Goal: Information Seeking & Learning: Compare options

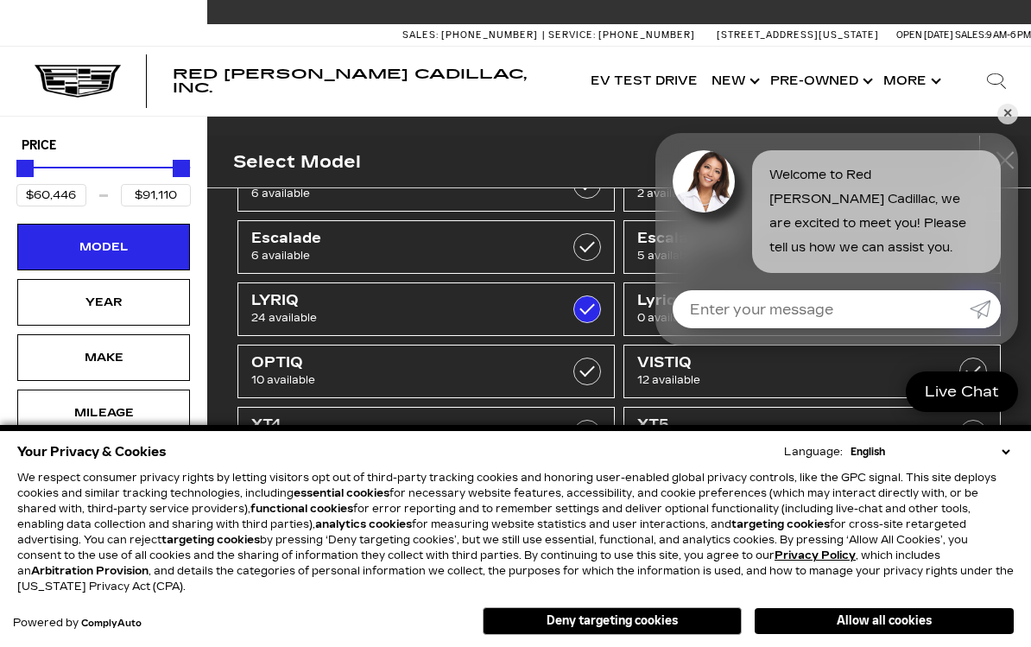
click at [590, 250] on label at bounding box center [587, 247] width 28 height 28
type input "$175,605"
checkbox input "true"
click at [1008, 111] on link "✕" at bounding box center [1007, 114] width 21 height 21
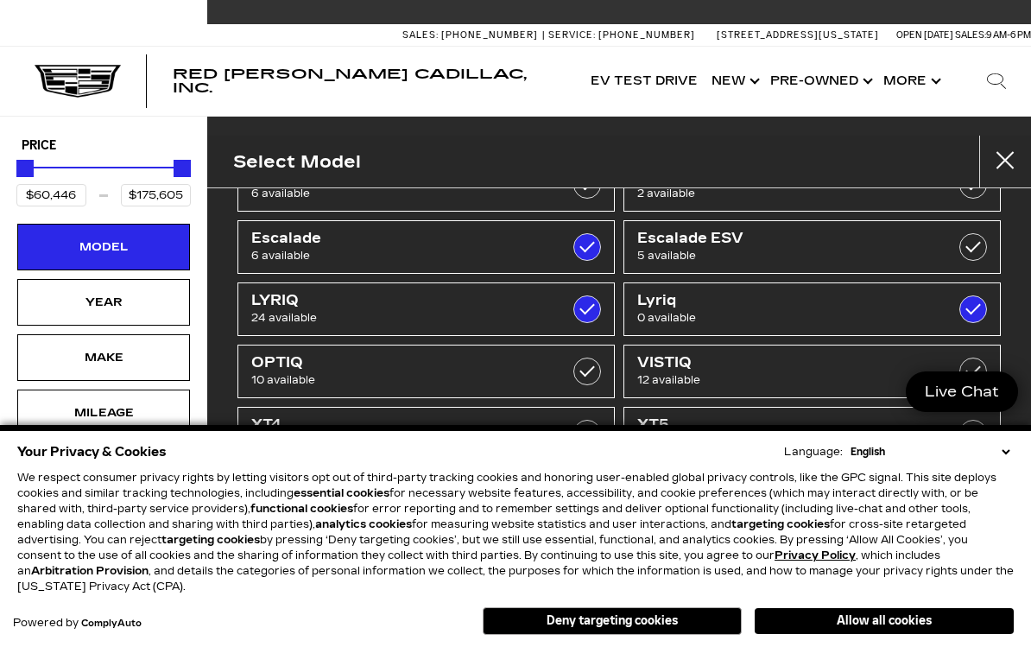
click at [594, 242] on label at bounding box center [587, 247] width 28 height 28
type input "$91,110"
checkbox input "false"
click at [523, 228] on link "Escalade 6 available" at bounding box center [425, 247] width 377 height 54
type input "$175,605"
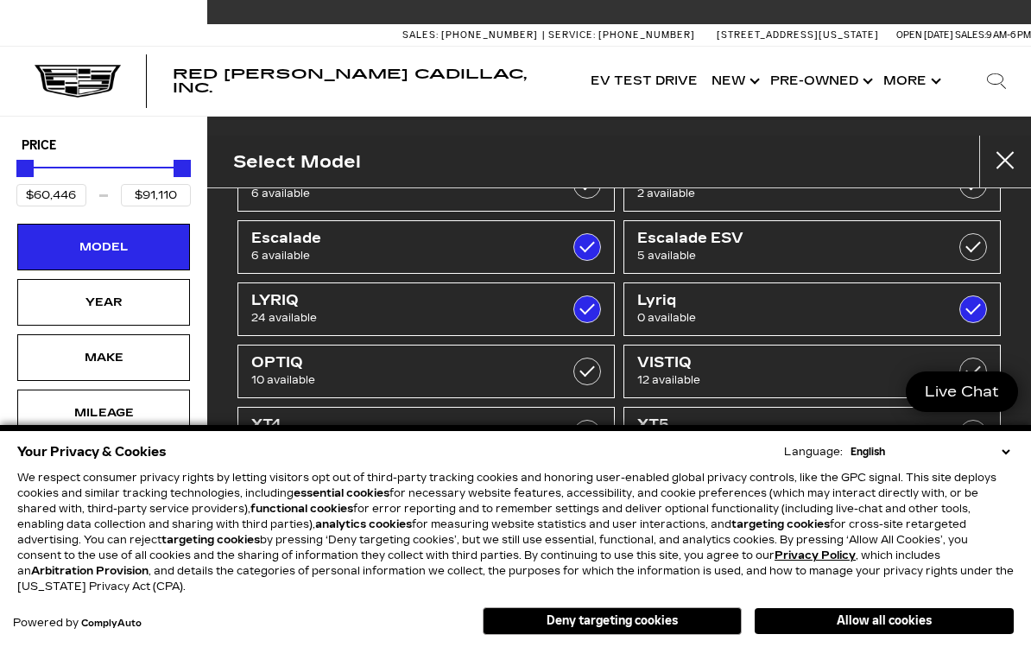
checkbox input "true"
click at [511, 249] on span "6 available" at bounding box center [399, 255] width 297 height 17
type input "$91,110"
checkbox input "false"
click at [607, 242] on link "Escalade 6 available" at bounding box center [425, 247] width 377 height 54
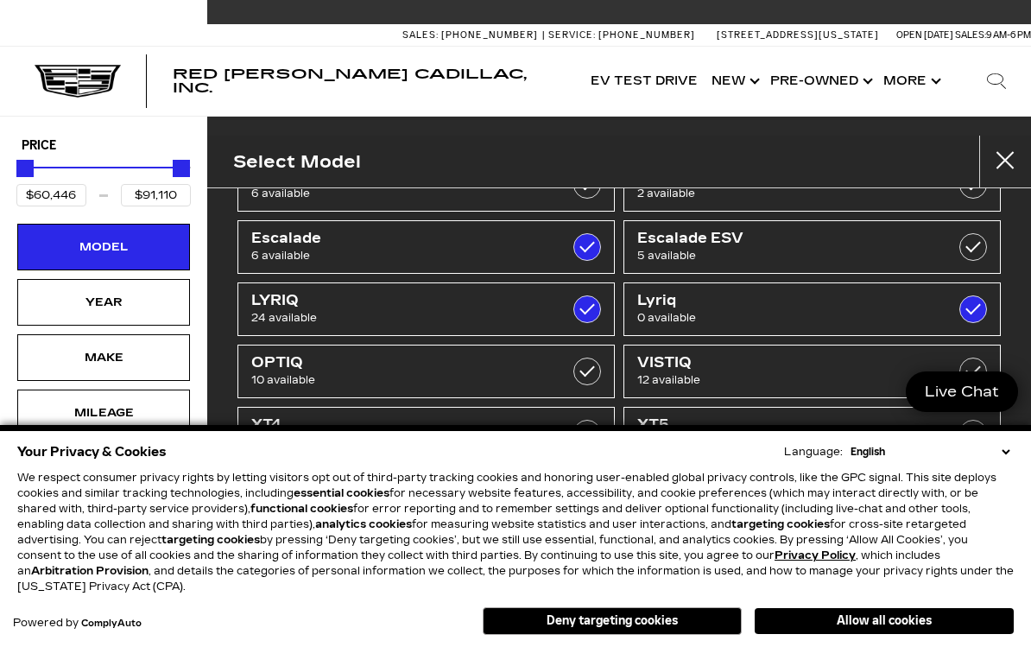
type input "$175,605"
checkbox input "true"
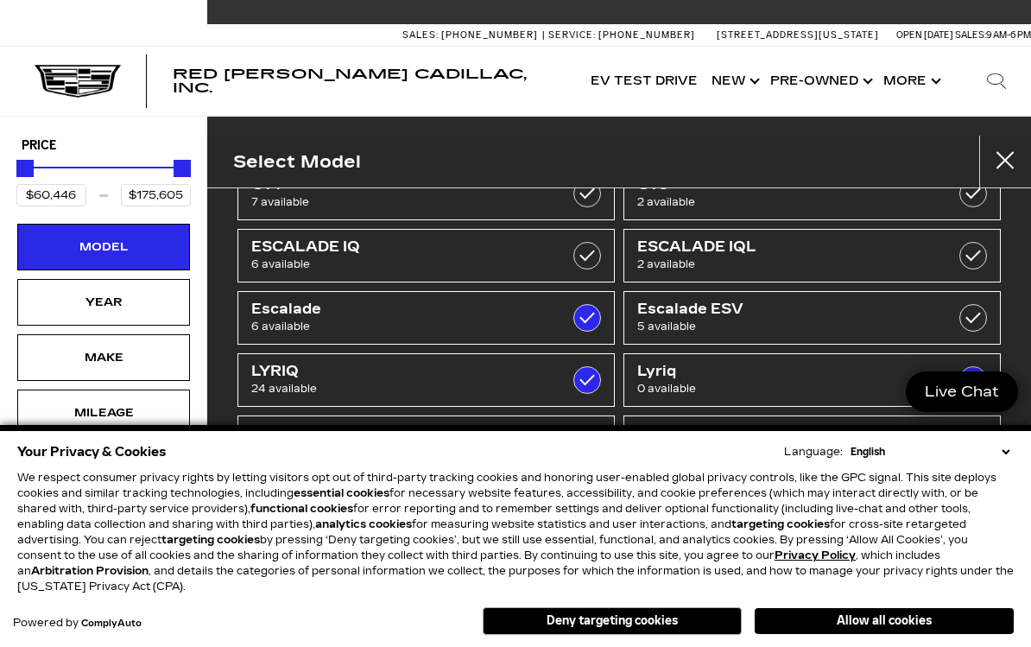
scroll to position [51, 0]
click at [54, 296] on div "Year" at bounding box center [103, 302] width 173 height 47
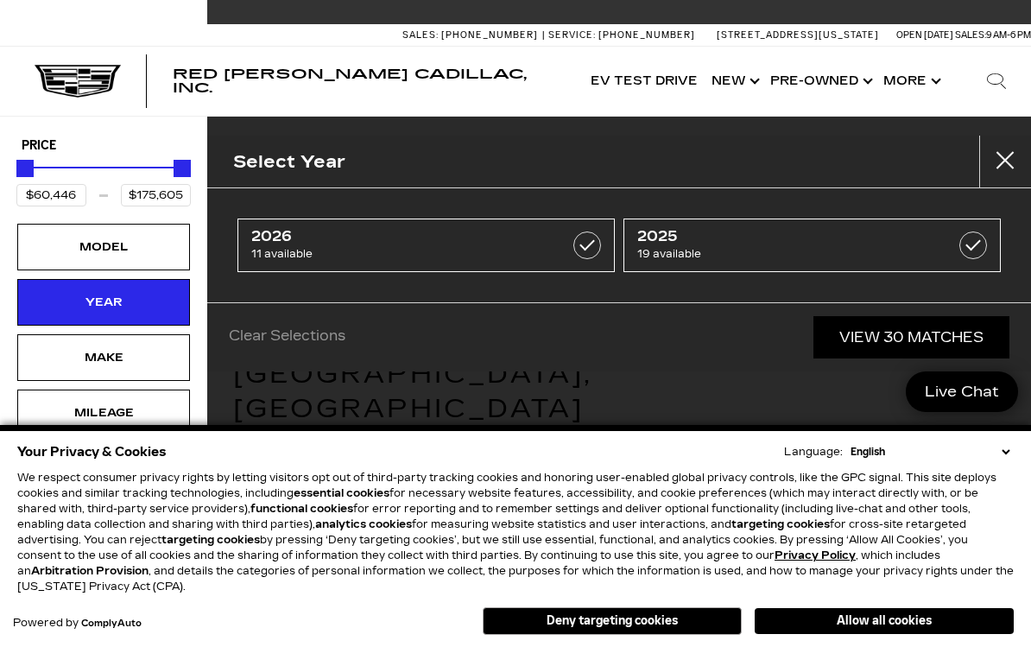
click at [489, 246] on span "11 available" at bounding box center [399, 253] width 297 height 17
type input "$81,285"
checkbox input "true"
click at [334, 240] on span "2026" at bounding box center [399, 236] width 297 height 17
type input "$60,446"
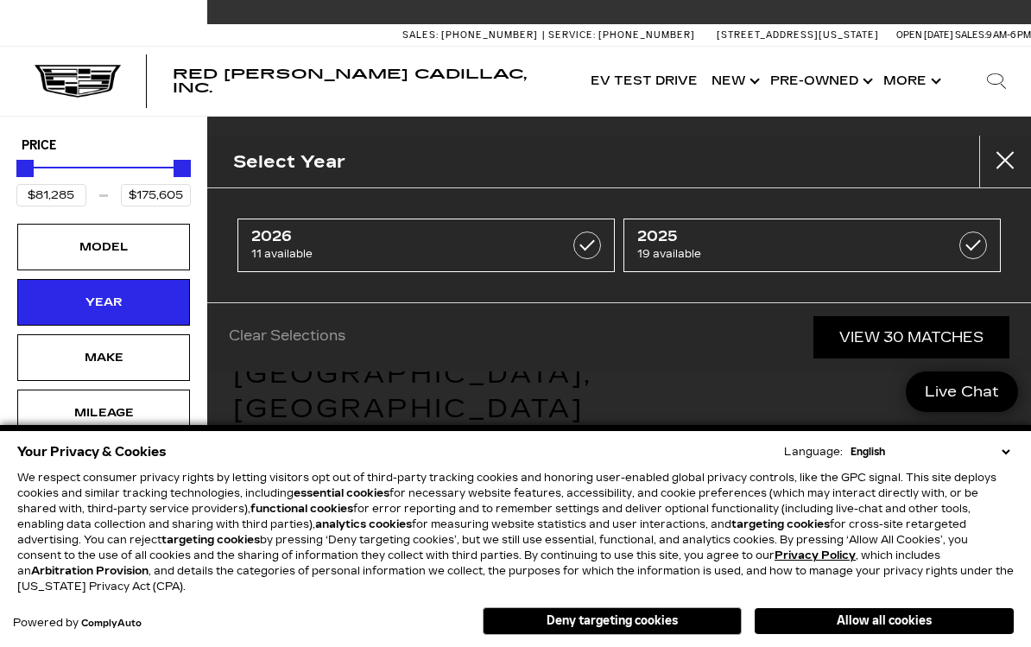
checkbox input "false"
click at [976, 243] on label at bounding box center [973, 245] width 28 height 28
type input "$132,658"
checkbox input "true"
click at [378, 247] on span "11 available" at bounding box center [399, 253] width 297 height 17
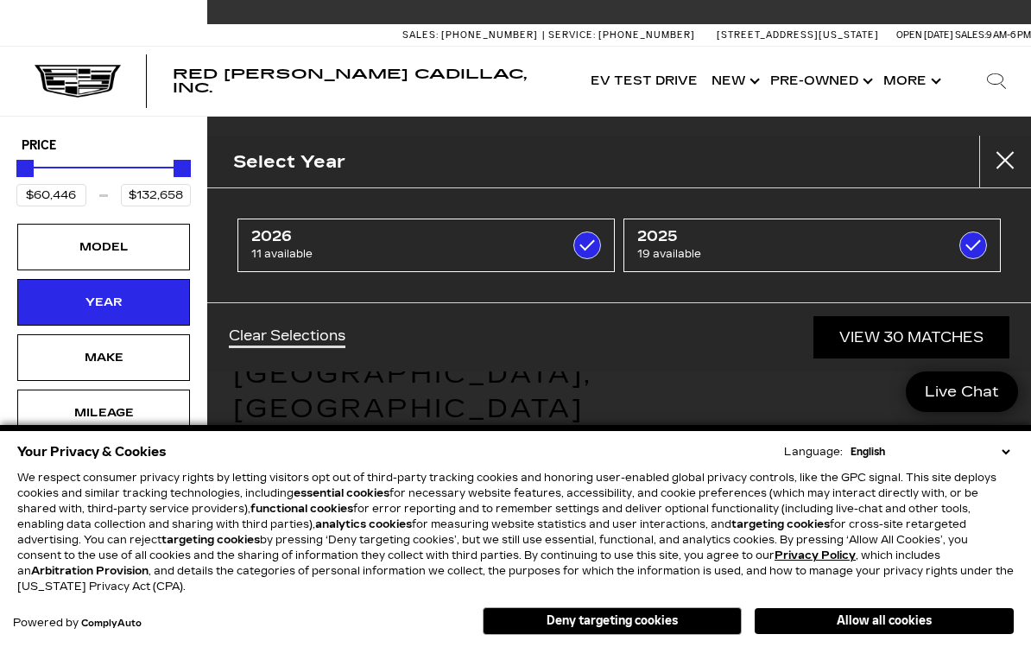
type input "$175,605"
checkbox input "true"
click at [984, 240] on label at bounding box center [973, 245] width 28 height 28
type input "$81,285"
checkbox input "false"
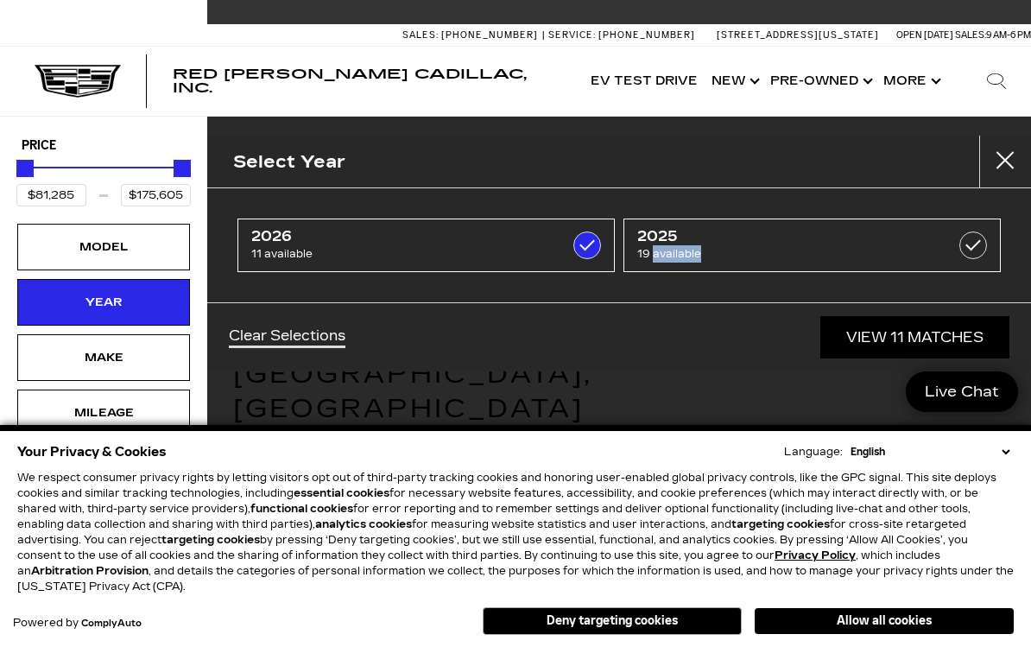
click at [963, 336] on link "View 11 Matches" at bounding box center [914, 337] width 189 height 42
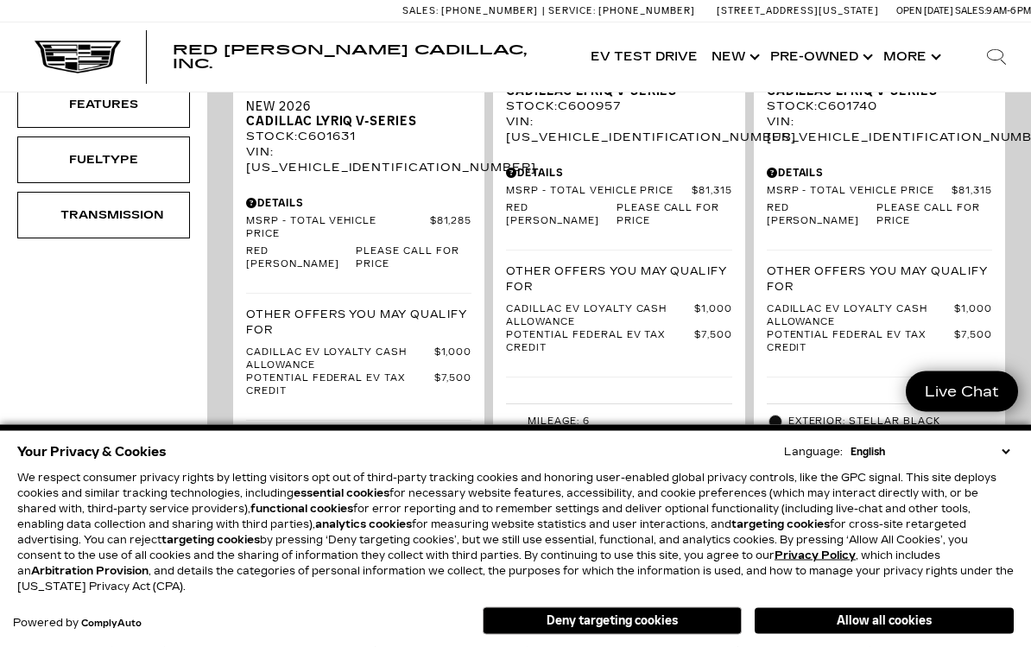
scroll to position [585, 0]
click at [297, 215] on span "MSRP - Total Vehicle Price" at bounding box center [338, 228] width 184 height 26
click at [306, 129] on div "Stock : C601631" at bounding box center [358, 137] width 225 height 16
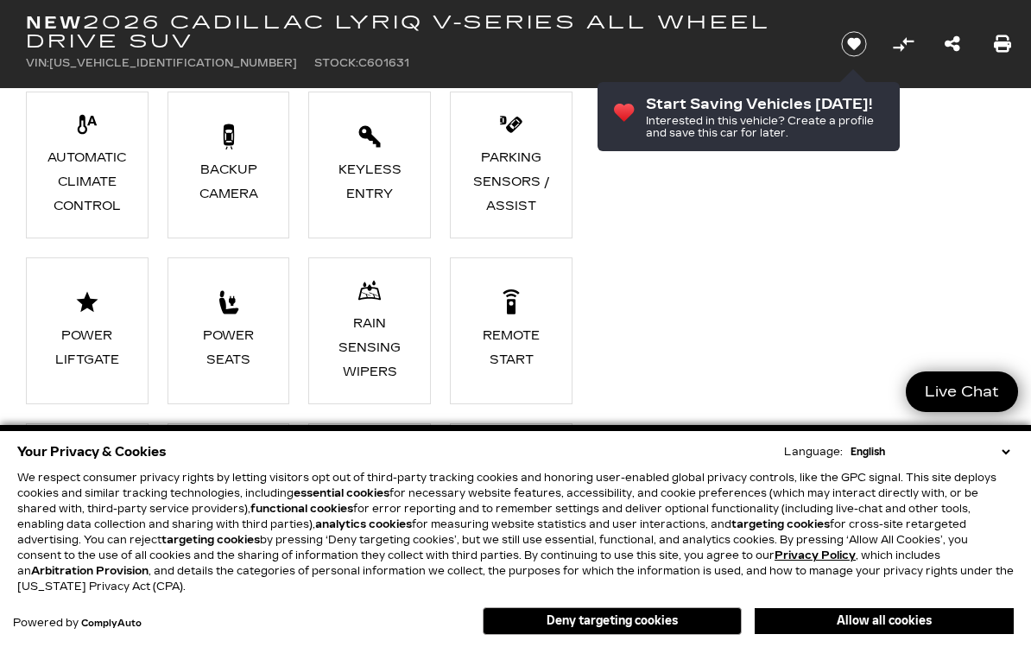
scroll to position [2020, 0]
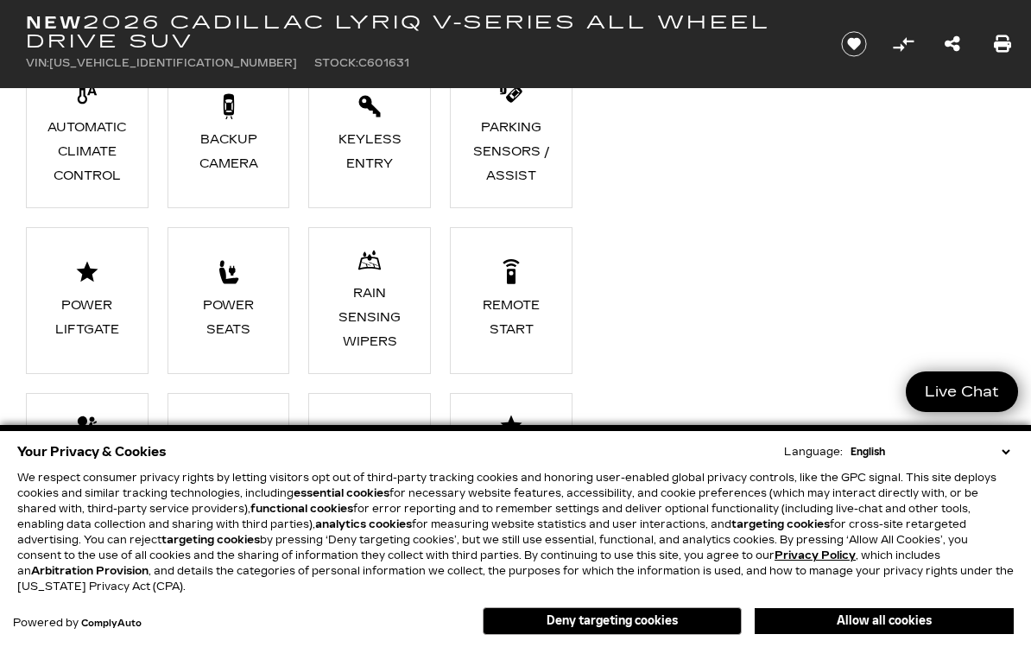
click at [901, 634] on button "Allow all cookies" at bounding box center [884, 621] width 259 height 26
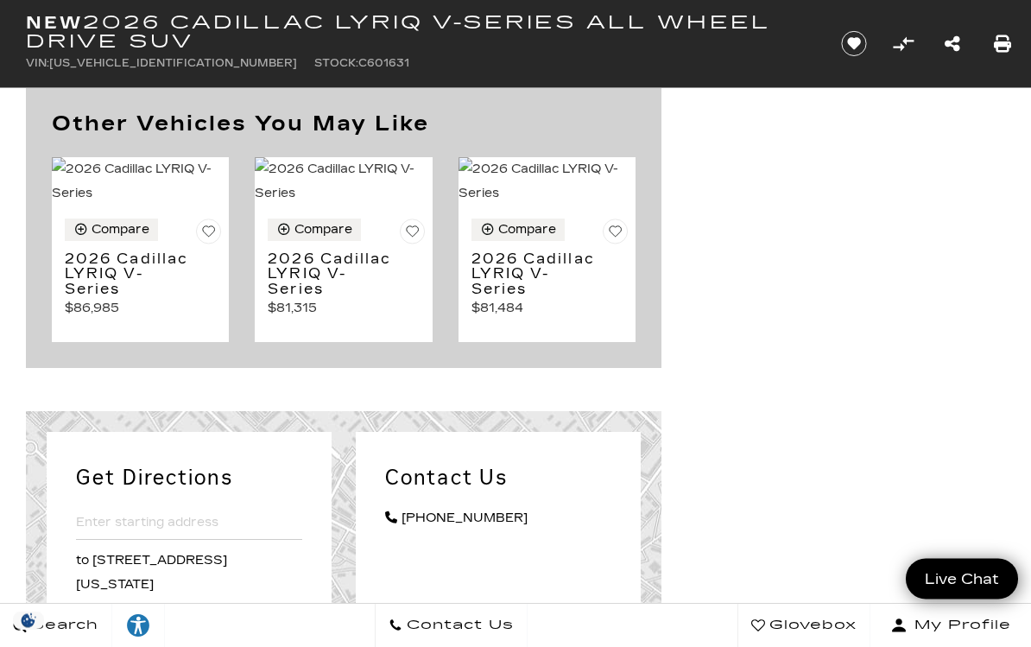
scroll to position [7866, 0]
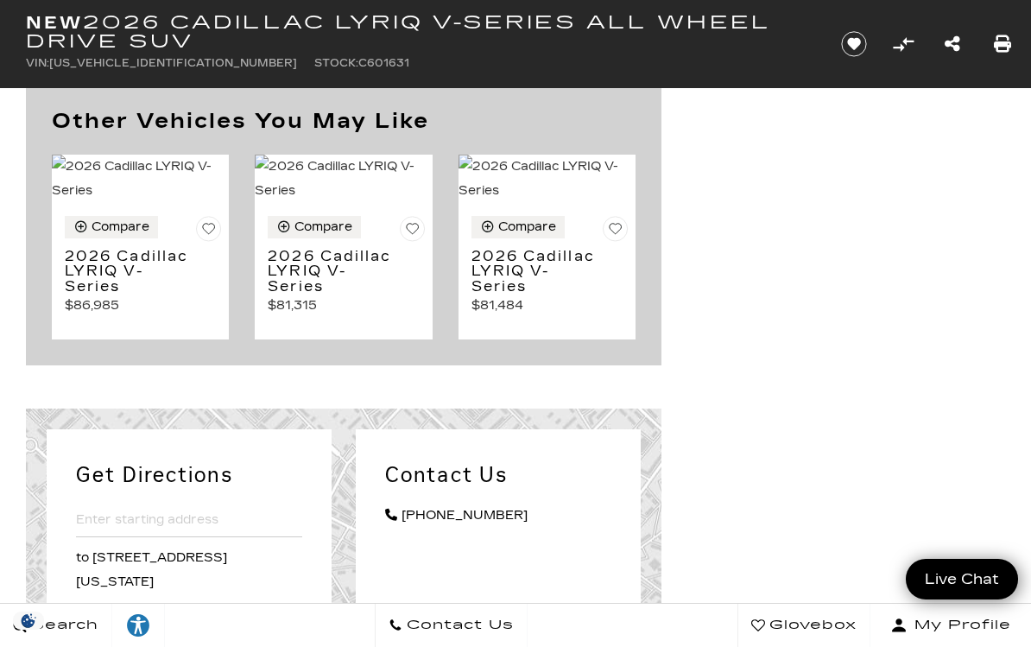
click at [100, 294] on h3 "2026 Cadillac LYRIQ V-Series" at bounding box center [128, 272] width 126 height 46
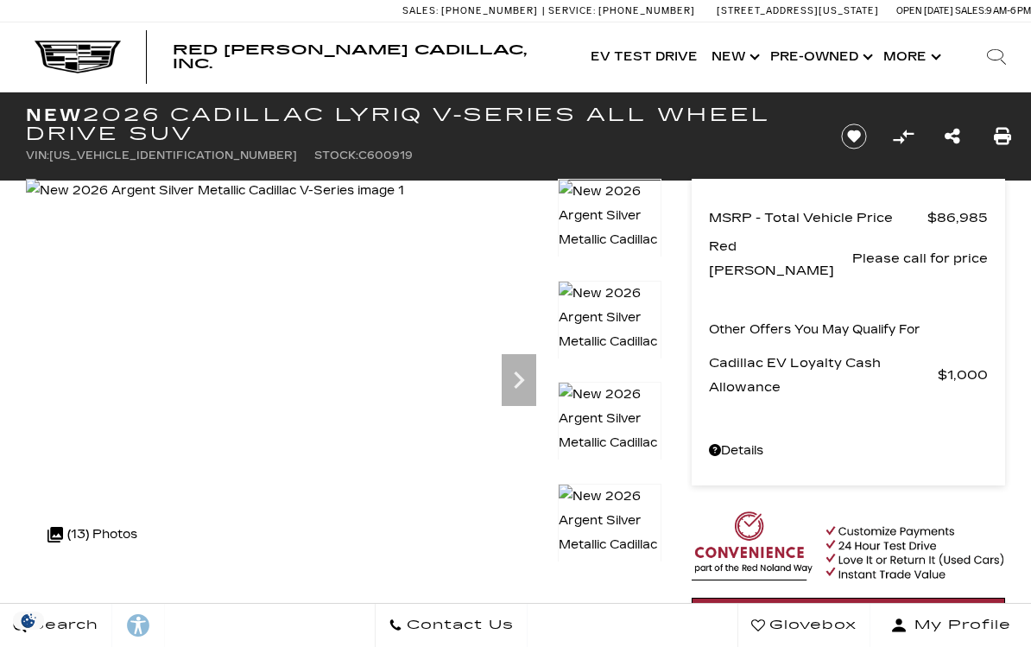
click at [511, 376] on icon "Next" at bounding box center [519, 380] width 35 height 35
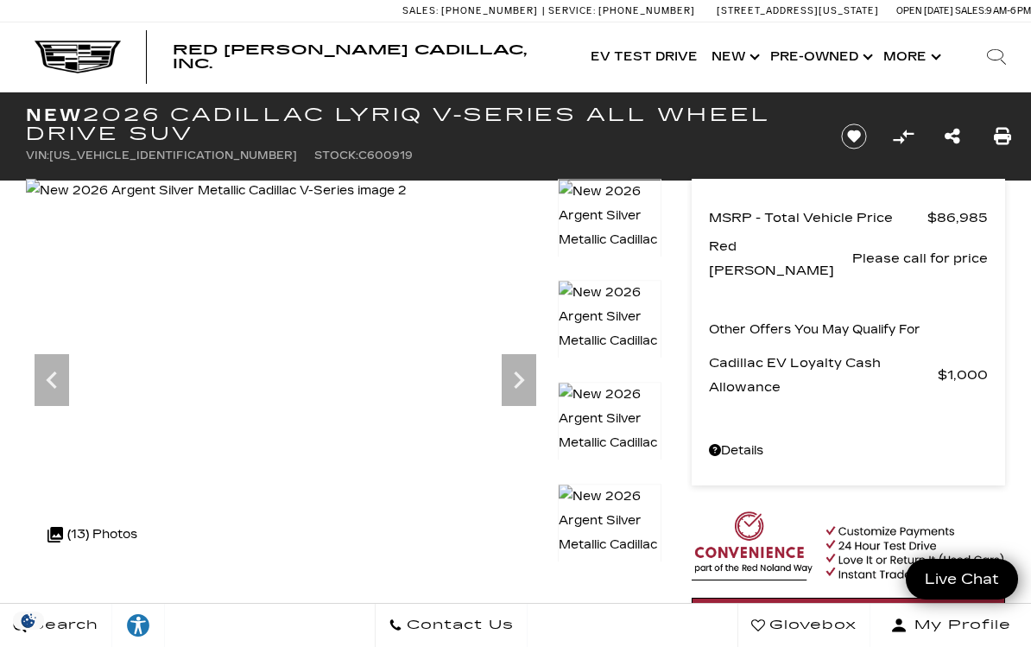
click at [520, 370] on icon "Next" at bounding box center [519, 380] width 35 height 35
click at [515, 370] on icon "Next" at bounding box center [519, 380] width 35 height 35
click at [56, 378] on icon "Previous" at bounding box center [52, 380] width 35 height 35
click at [518, 369] on icon "Next" at bounding box center [519, 380] width 35 height 35
click at [528, 371] on icon "Next" at bounding box center [519, 380] width 35 height 35
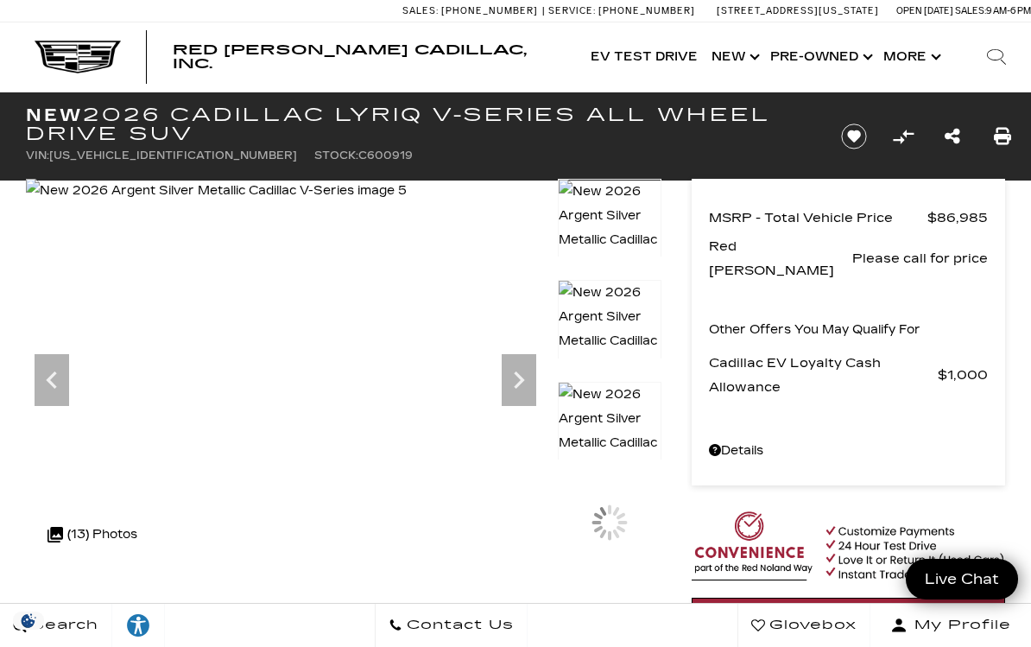
click at [528, 374] on icon "Next" at bounding box center [519, 380] width 35 height 35
click at [528, 372] on icon "Next" at bounding box center [519, 380] width 35 height 35
click at [523, 369] on icon "Next" at bounding box center [519, 380] width 35 height 35
click at [518, 375] on icon "Next" at bounding box center [519, 379] width 10 height 17
click at [521, 379] on icon "Next" at bounding box center [519, 379] width 10 height 17
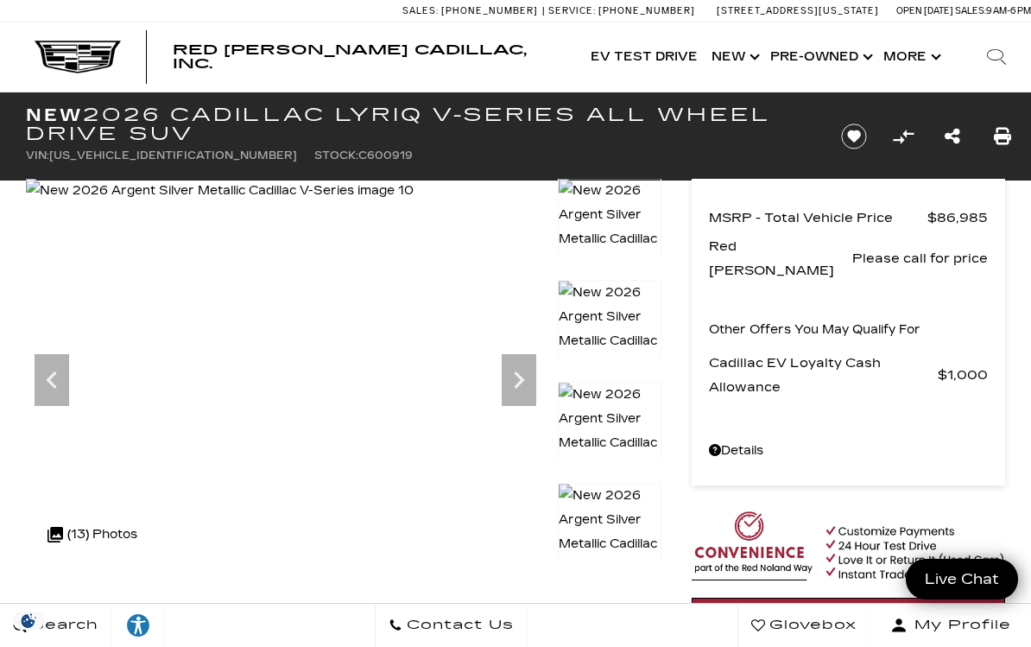
click at [515, 379] on icon "Next" at bounding box center [519, 380] width 35 height 35
click at [524, 371] on icon "Next" at bounding box center [519, 380] width 35 height 35
click at [526, 371] on icon "Next" at bounding box center [519, 380] width 35 height 35
click at [413, 203] on img at bounding box center [219, 191] width 387 height 24
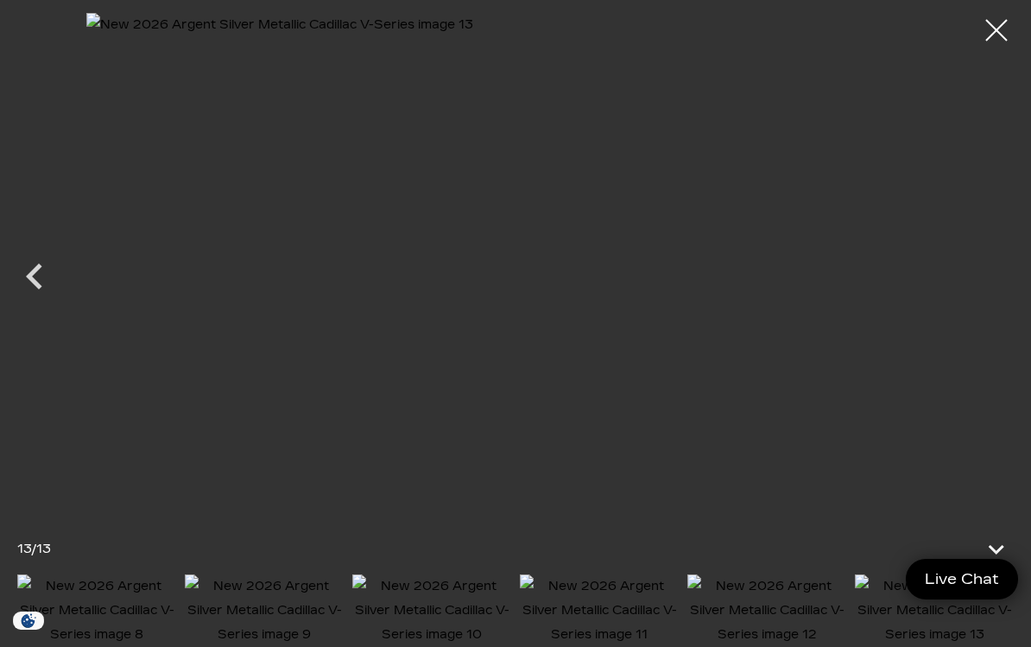
scroll to position [2075, 0]
click at [999, 554] on icon at bounding box center [997, 549] width 16 height 9
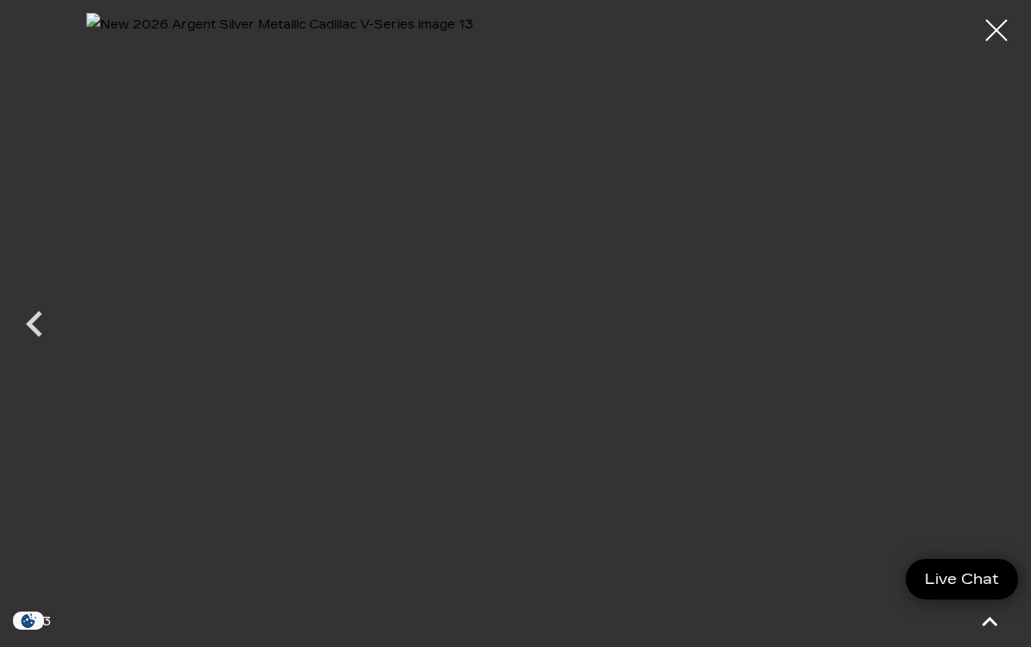
click at [978, 42] on div at bounding box center [996, 30] width 43 height 43
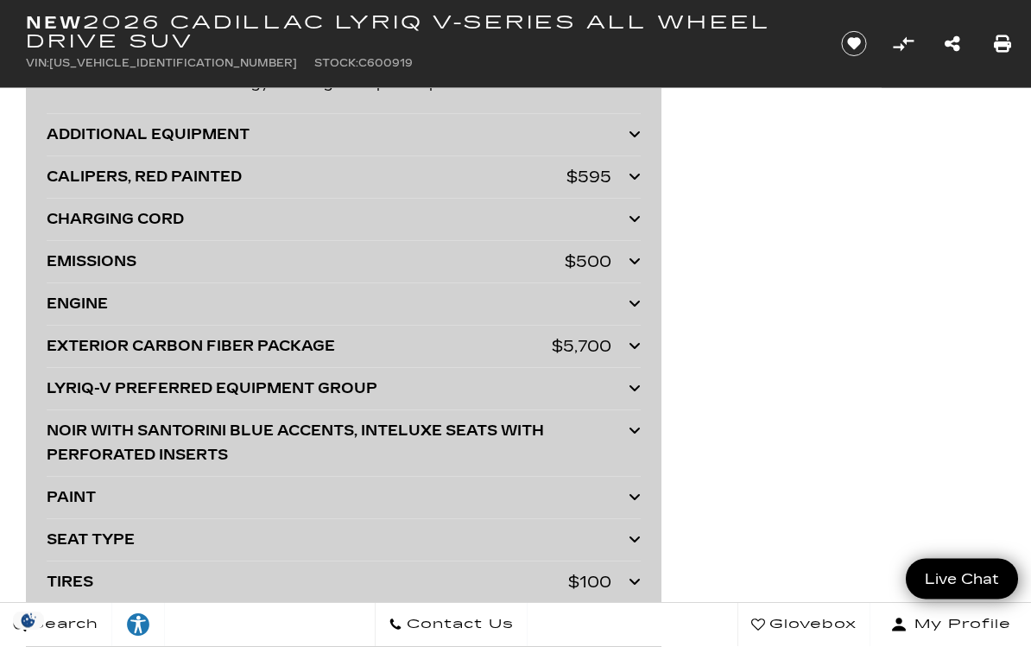
scroll to position [3820, 0]
click at [640, 297] on div at bounding box center [635, 303] width 12 height 24
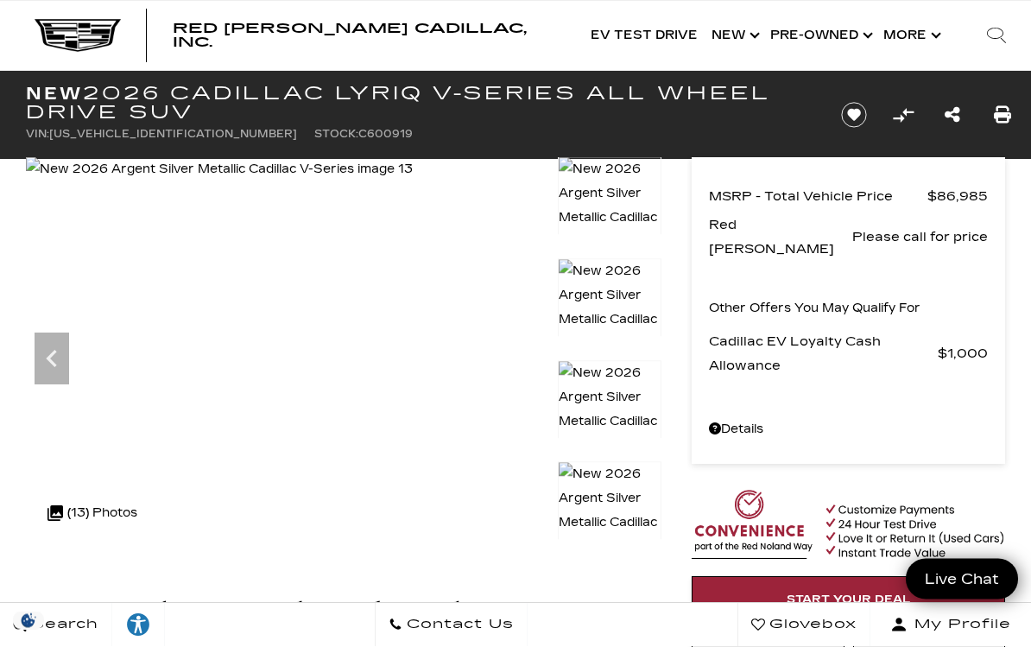
scroll to position [0, 0]
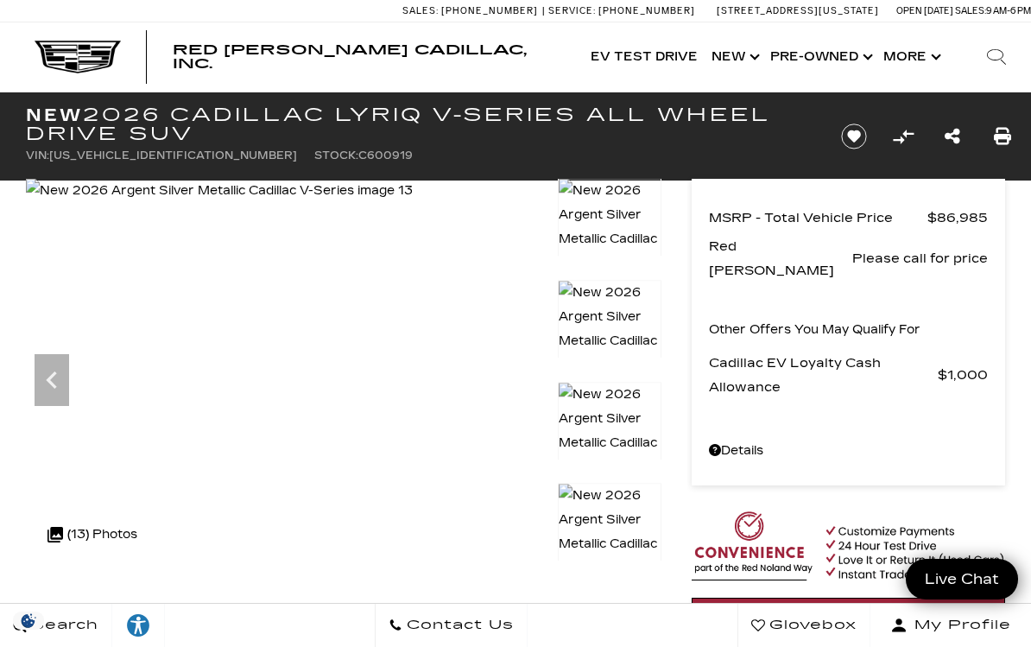
click at [96, 535] on div ".cls-1, .cls-3 { fill: #c50033; } .cls-1 { clip-rule: evenodd; } .cls-2 { clip-…" at bounding box center [92, 534] width 107 height 41
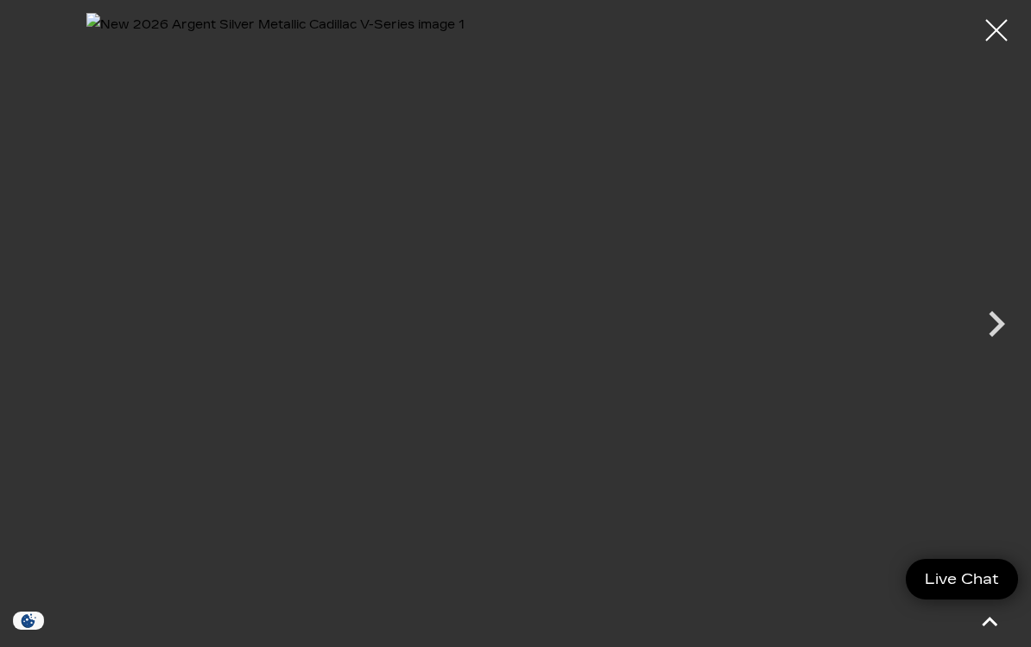
click at [990, 323] on icon "Next" at bounding box center [996, 324] width 52 height 52
click at [976, 315] on icon "Next" at bounding box center [996, 324] width 52 height 52
click at [975, 315] on icon "Next" at bounding box center [996, 324] width 52 height 52
click at [986, 326] on icon "Next" at bounding box center [996, 324] width 52 height 52
click at [985, 323] on icon "Next" at bounding box center [996, 324] width 52 height 52
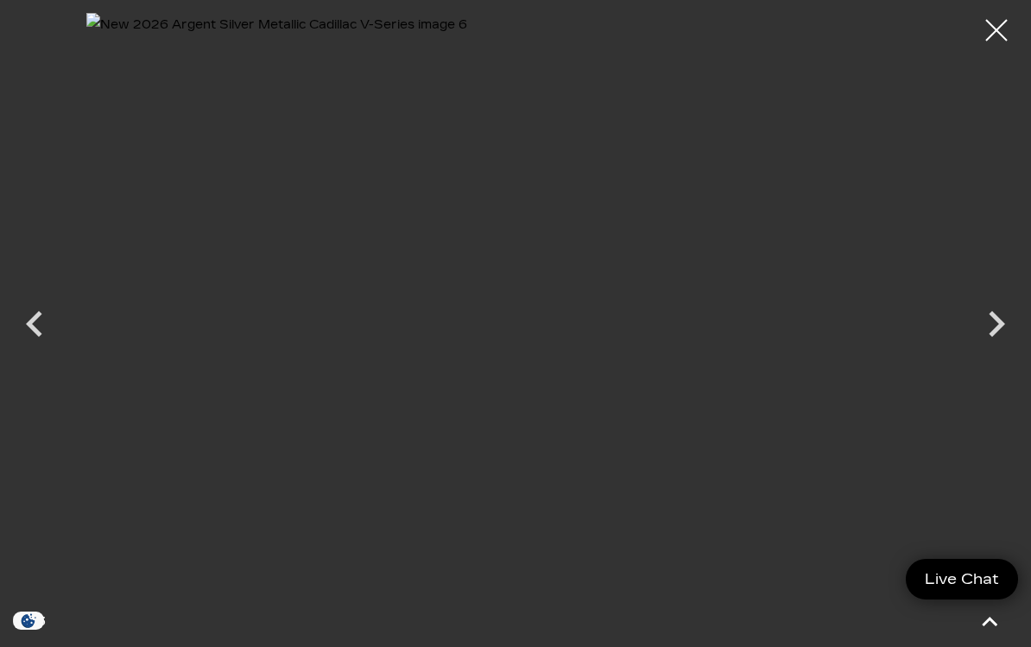
click at [989, 324] on icon "Next" at bounding box center [996, 324] width 52 height 52
click at [983, 319] on icon "Next" at bounding box center [996, 324] width 52 height 52
click at [984, 328] on icon "Next" at bounding box center [996, 324] width 52 height 52
click at [989, 318] on icon "Next" at bounding box center [996, 324] width 52 height 52
click at [986, 325] on icon "Next" at bounding box center [996, 324] width 52 height 52
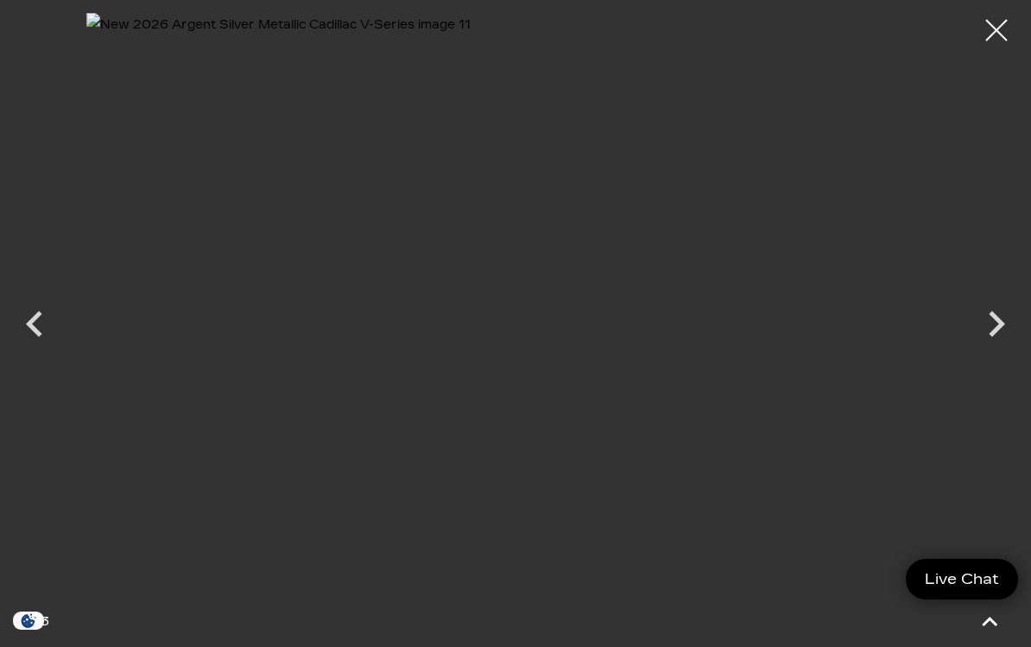
click at [989, 332] on icon "Next" at bounding box center [996, 324] width 52 height 52
click at [993, 328] on icon "Next" at bounding box center [996, 324] width 52 height 52
click at [995, 324] on div at bounding box center [515, 308] width 1031 height 591
click at [980, 41] on div at bounding box center [996, 30] width 43 height 43
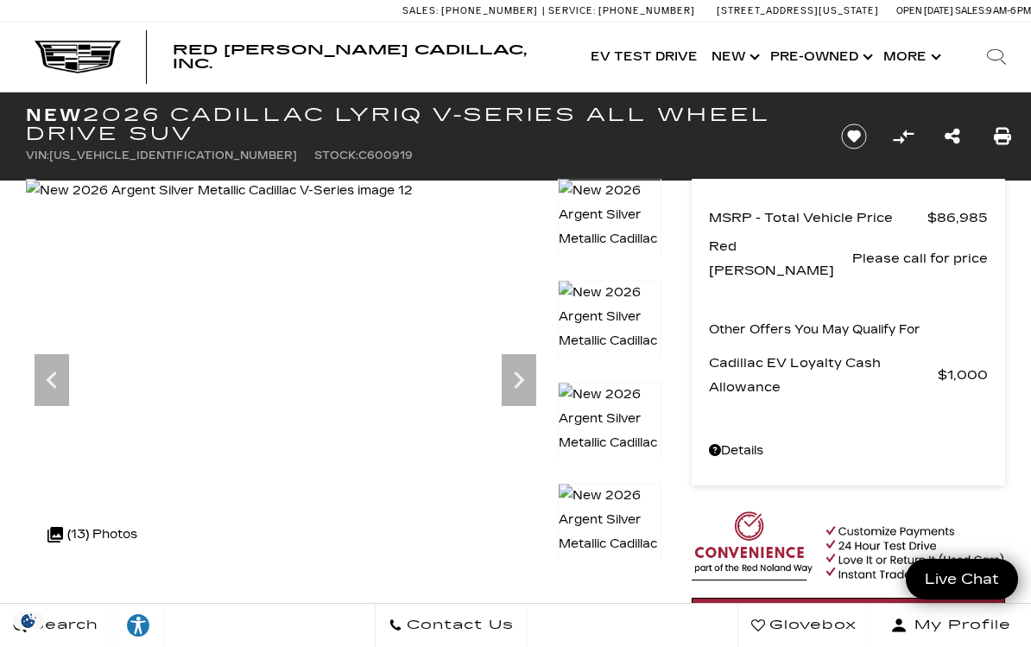
click at [1001, 32] on div "Search" at bounding box center [996, 56] width 69 height 69
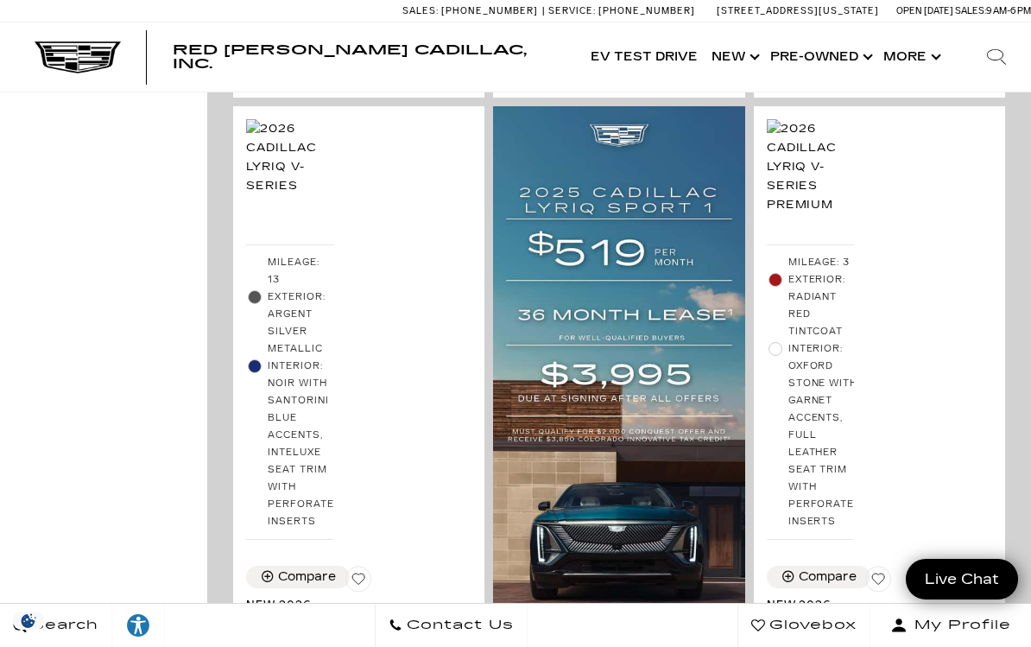
scroll to position [1320, 0]
